Goal: Check status: Check status

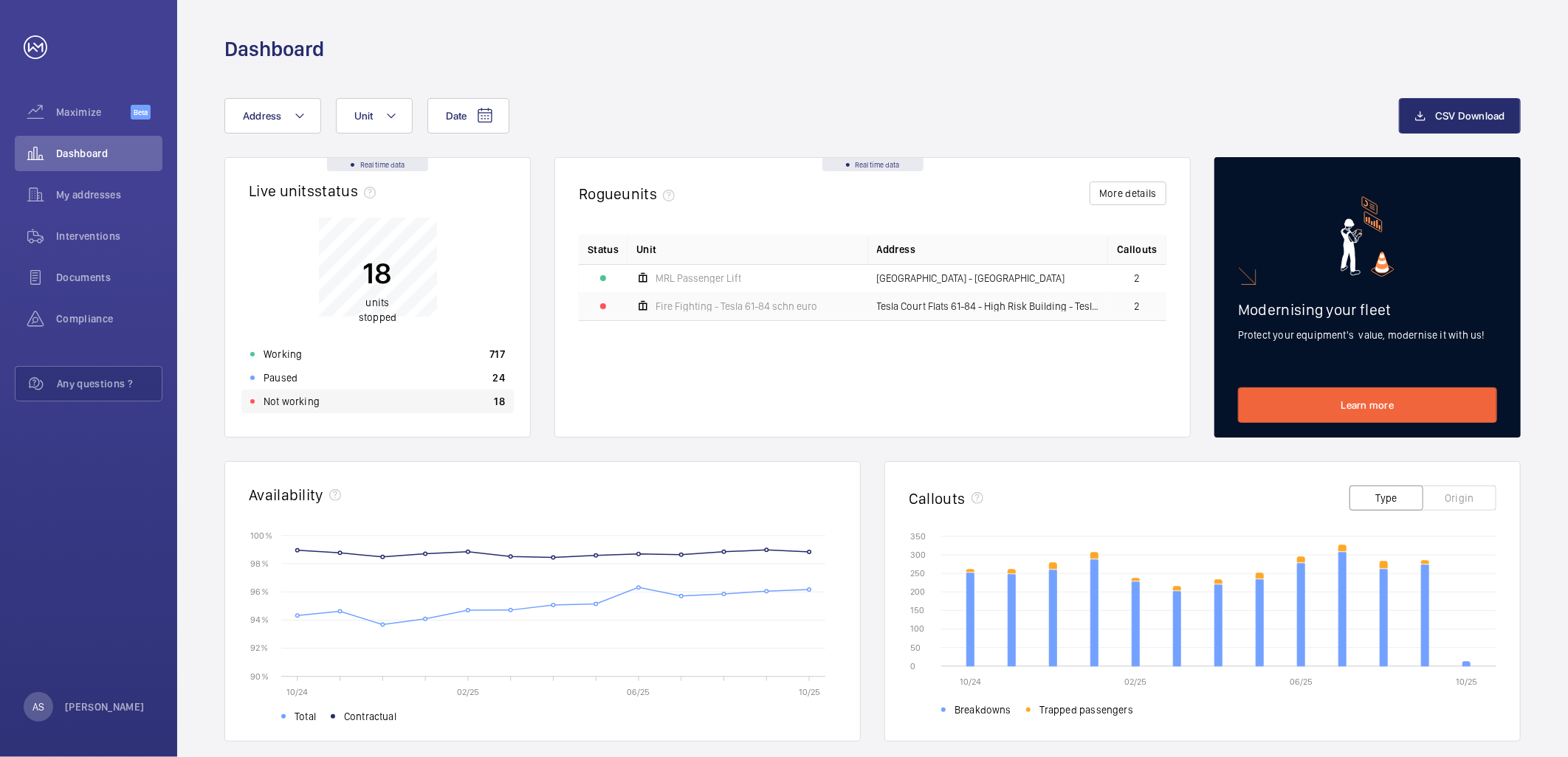
click at [303, 406] on p "Not working" at bounding box center [291, 401] width 56 height 15
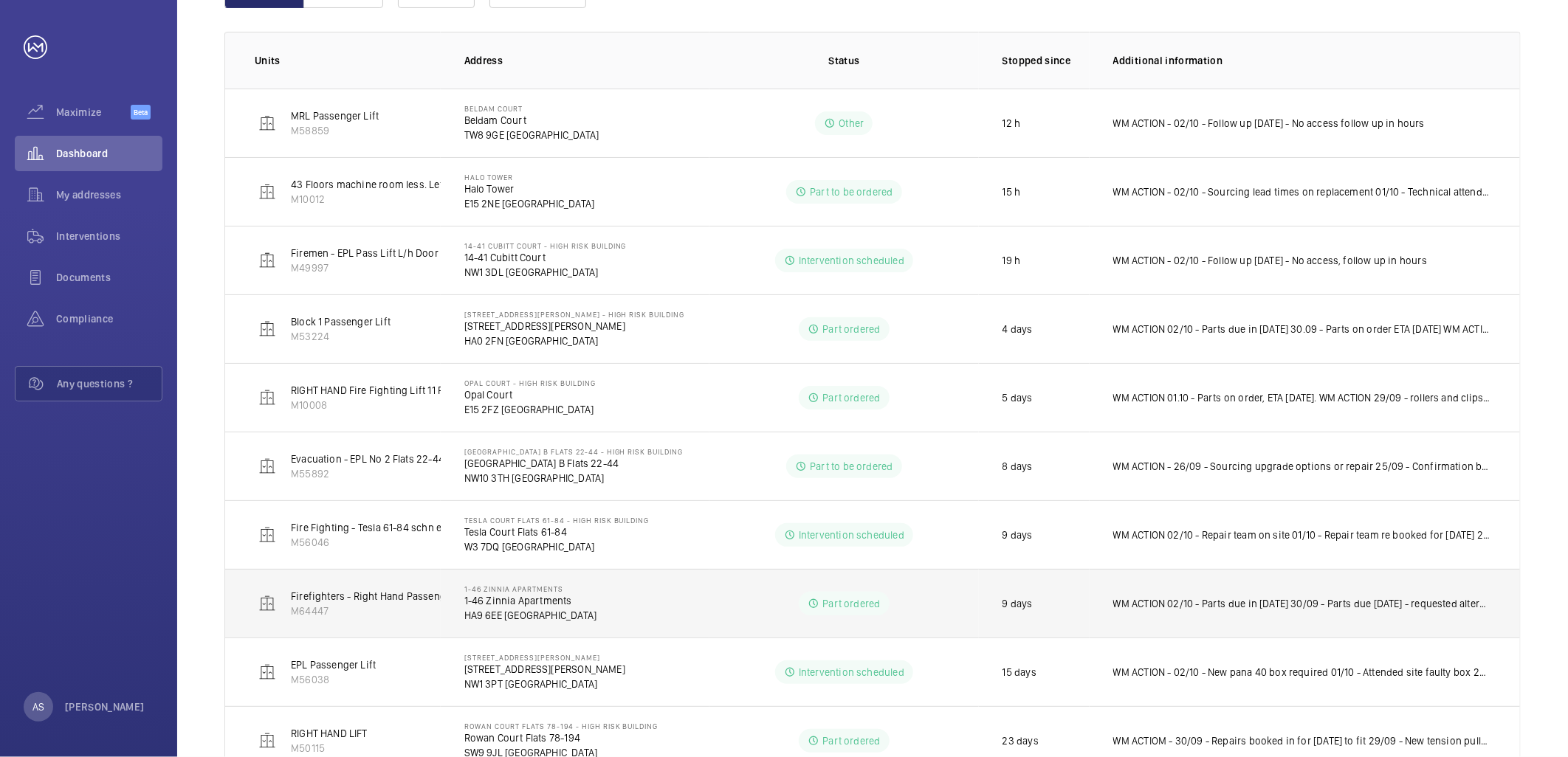
scroll to position [419, 0]
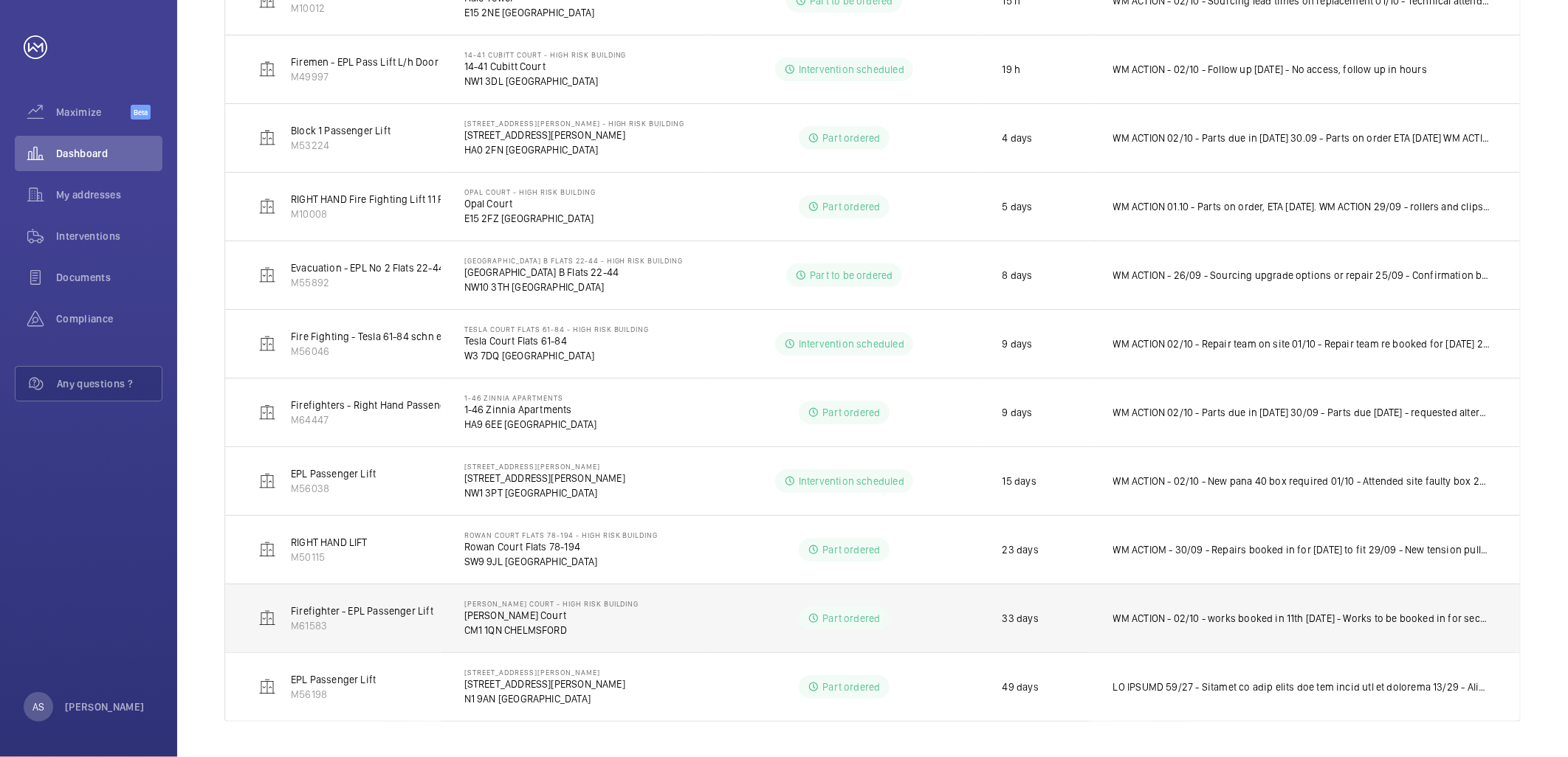
click at [1447, 623] on p "WM ACTION - 02/10 - works booked in 11th [DATE] - Works to be booked in for sec…" at bounding box center [1302, 618] width 377 height 15
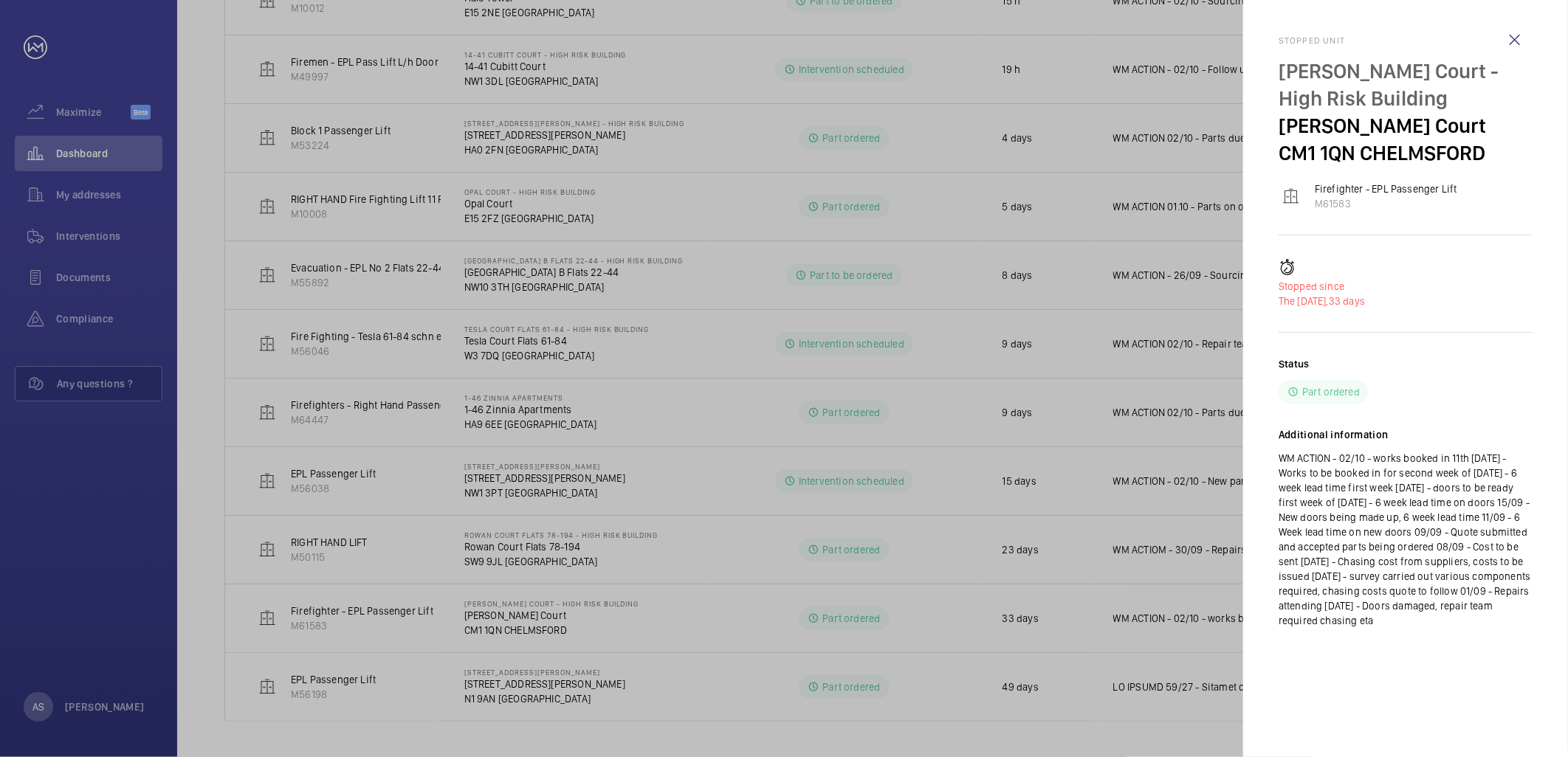
click at [1401, 454] on p "WM ACTION - 02/10 - works booked in 11th [DATE] - Works to be booked in for sec…" at bounding box center [1405, 539] width 254 height 177
click at [769, 534] on div at bounding box center [784, 378] width 1568 height 757
